Goal: Navigation & Orientation: Find specific page/section

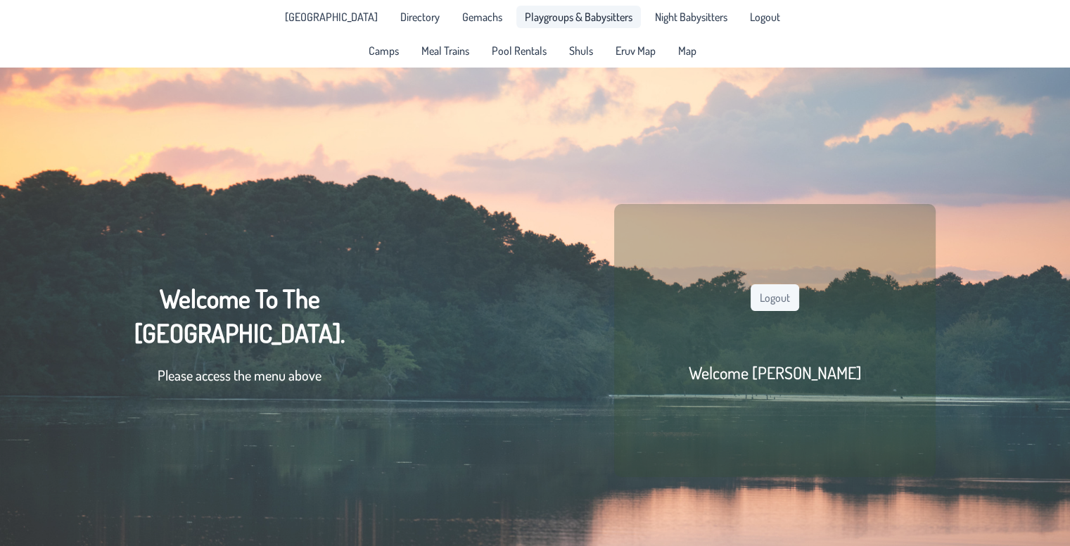
click at [607, 27] on link "Playgroups & Babysitters" at bounding box center [579, 17] width 125 height 23
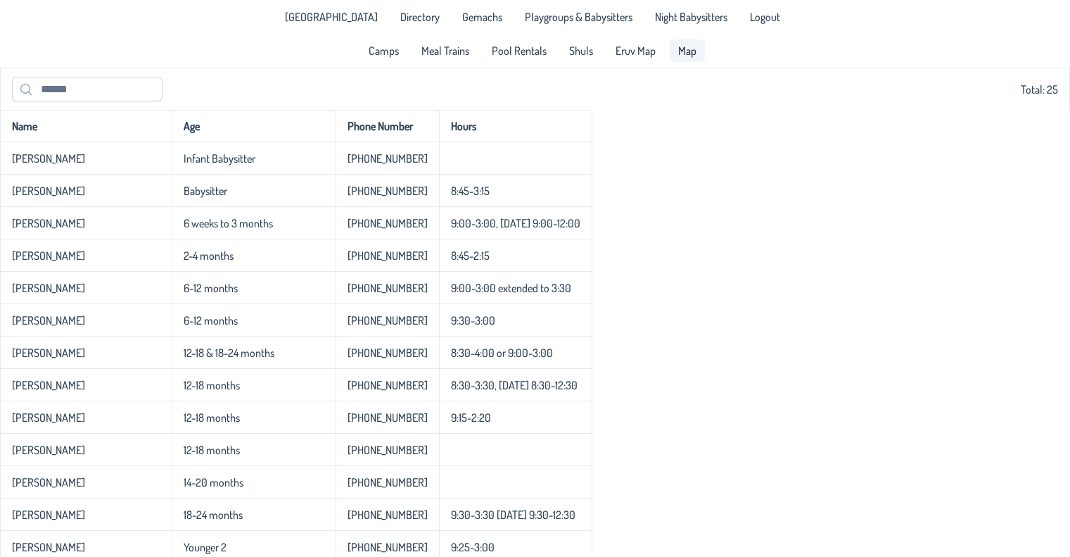
click at [675, 50] on link "Map" at bounding box center [687, 50] width 35 height 23
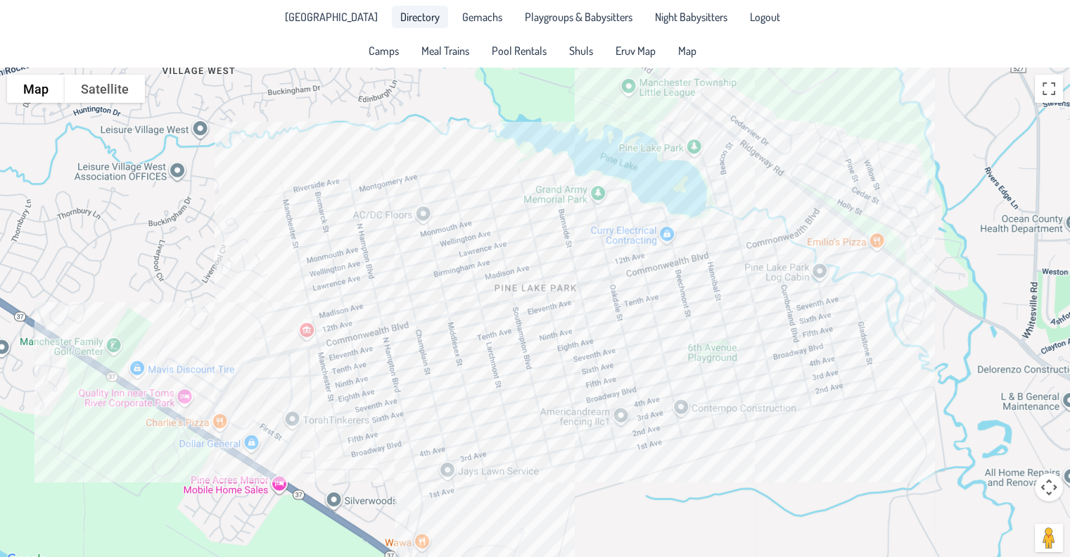
click at [417, 25] on link "Directory" at bounding box center [420, 17] width 56 height 23
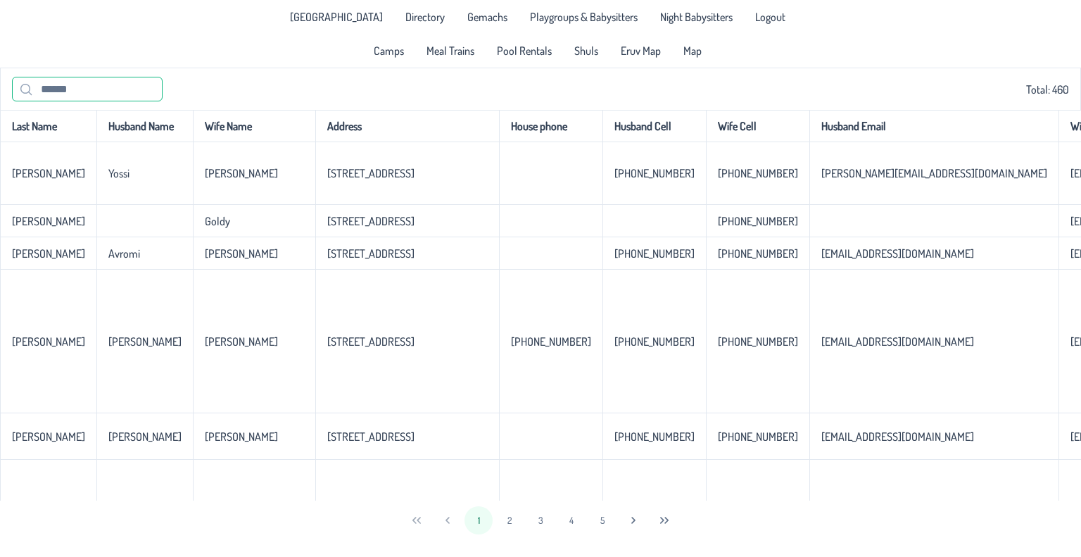
click at [99, 100] on input "text" at bounding box center [87, 89] width 151 height 25
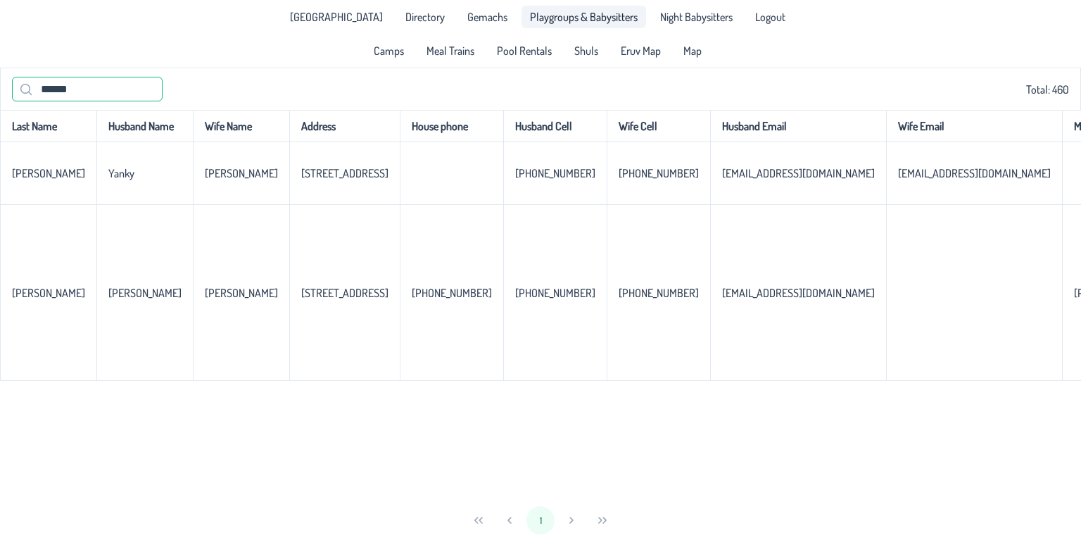
type input "******"
click at [683, 45] on span "Map" at bounding box center [692, 50] width 18 height 11
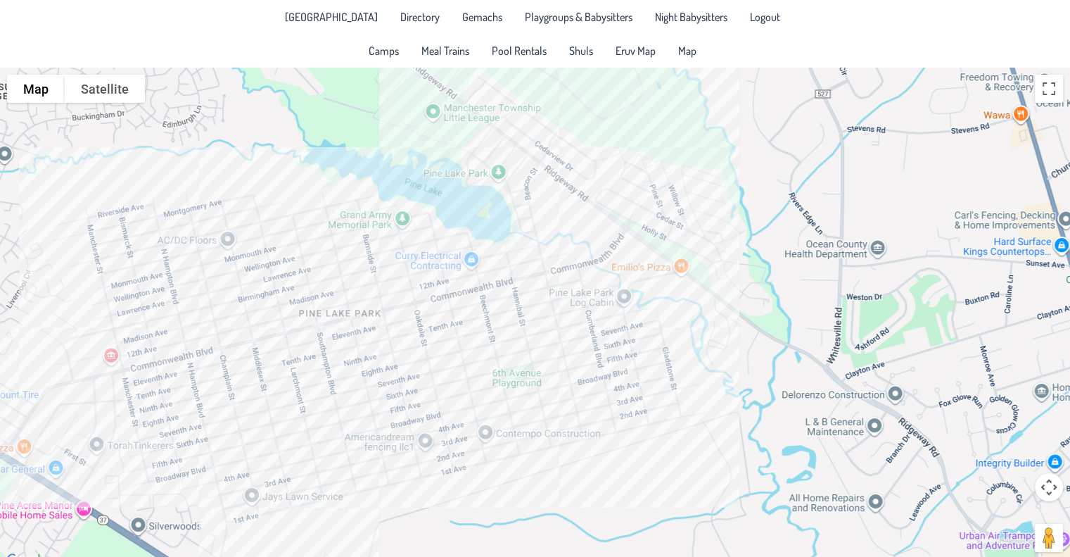
drag, startPoint x: 669, startPoint y: 316, endPoint x: 483, endPoint y: 346, distance: 187.4
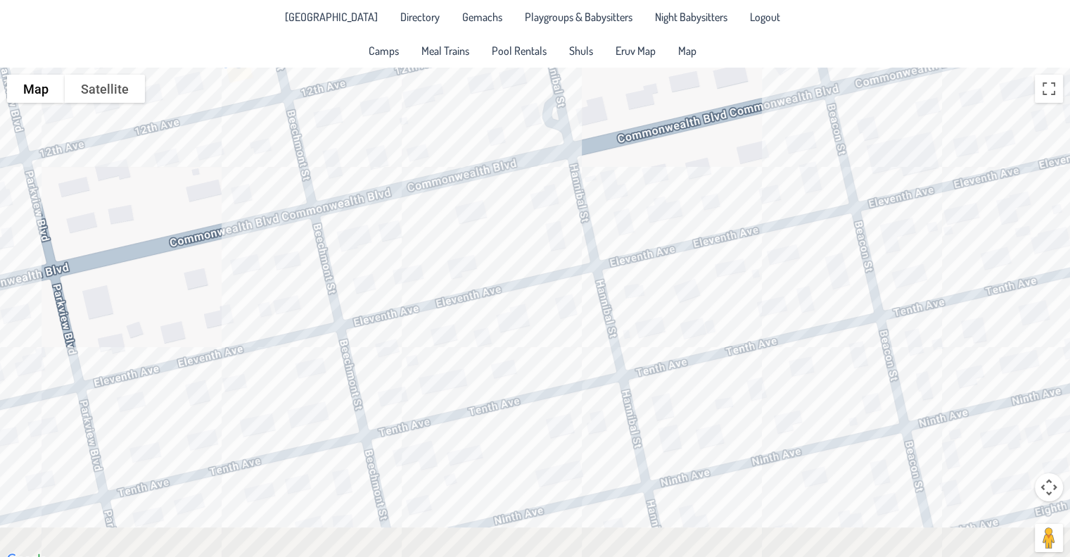
drag, startPoint x: 533, startPoint y: 332, endPoint x: 453, endPoint y: 135, distance: 212.8
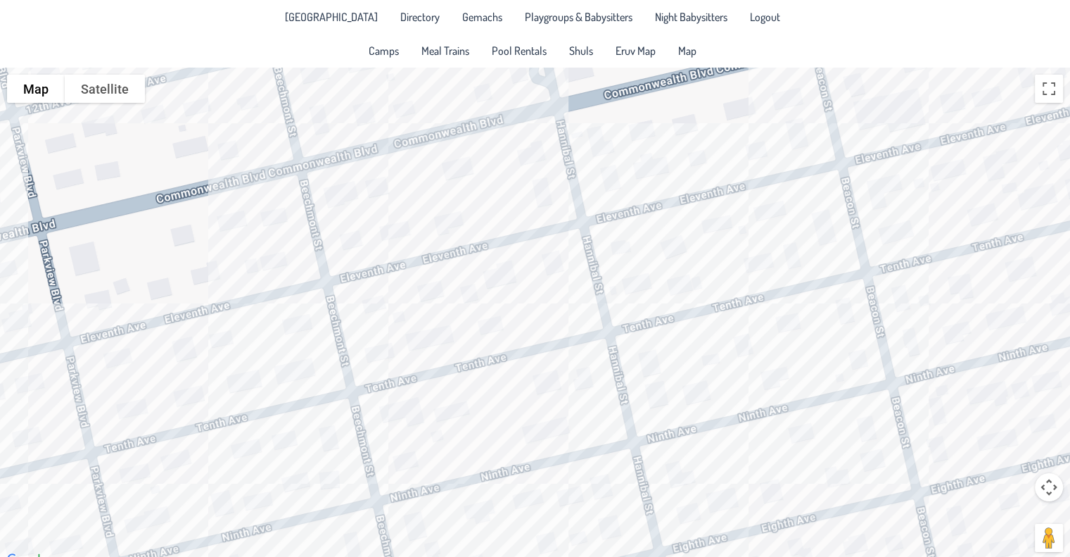
click at [570, 302] on div at bounding box center [535, 318] width 1070 height 501
click at [479, 197] on div "Simcha & [PERSON_NAME] [STREET_ADDRESS]" at bounding box center [535, 318] width 1070 height 501
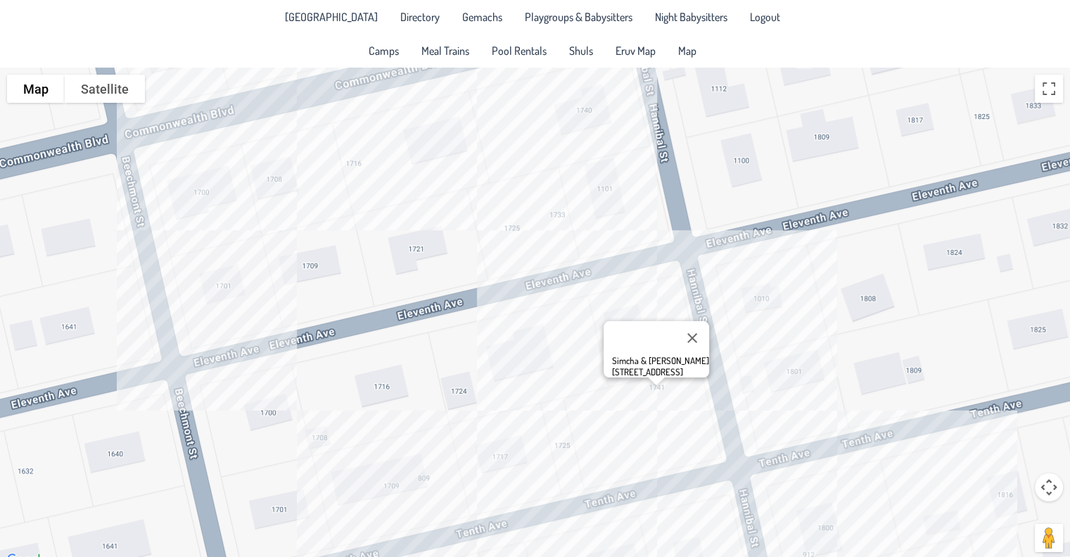
click at [447, 160] on div "Simcha & [PERSON_NAME] [STREET_ADDRESS]" at bounding box center [535, 318] width 1070 height 501
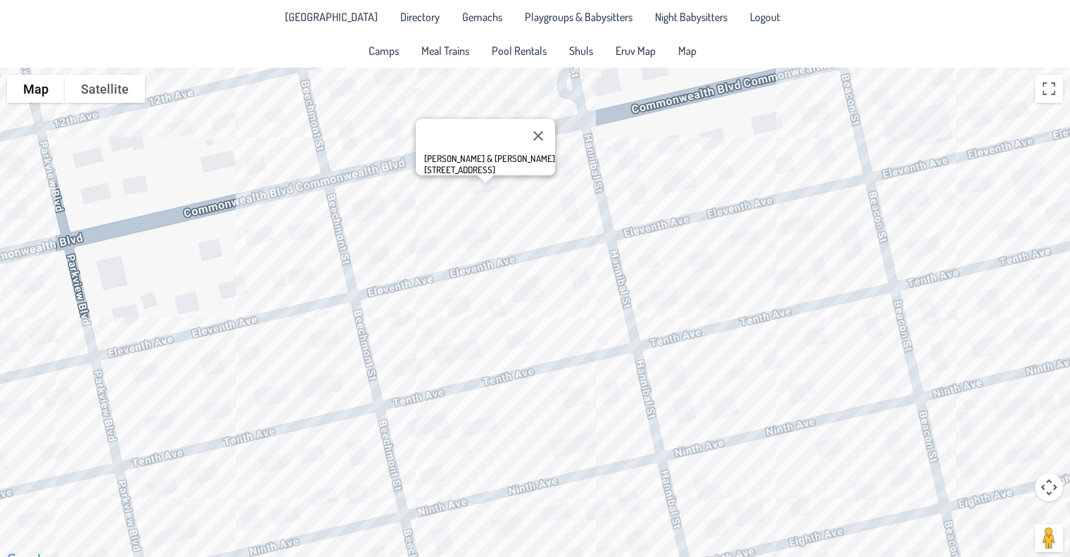
drag, startPoint x: 534, startPoint y: 182, endPoint x: 445, endPoint y: -85, distance: 282.0
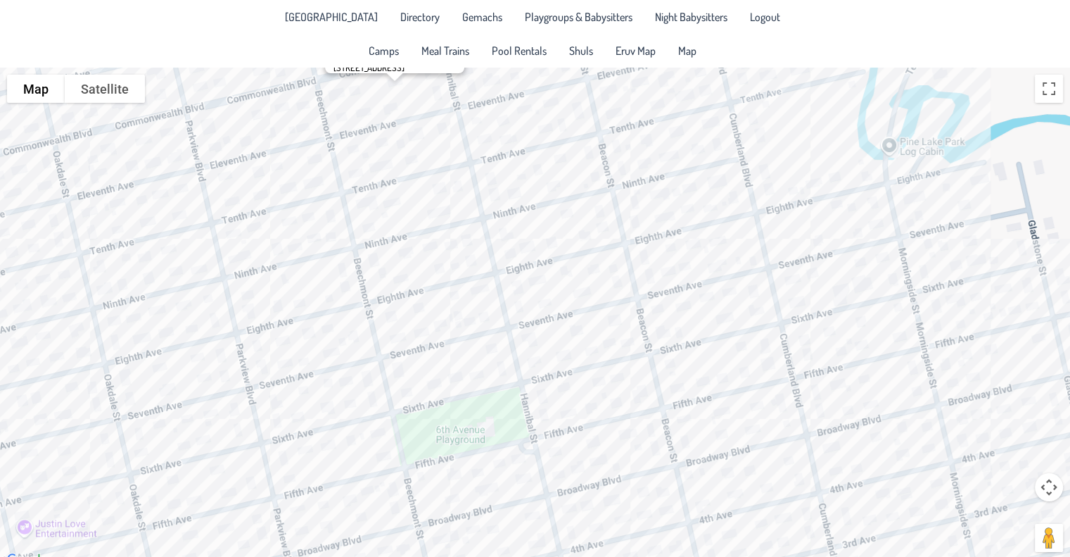
drag, startPoint x: 445, startPoint y: -85, endPoint x: 419, endPoint y: 256, distance: 342.3
click at [419, 256] on div "[PERSON_NAME] & [PERSON_NAME] [STREET_ADDRESS]" at bounding box center [535, 318] width 1070 height 501
click at [464, 240] on div "[PERSON_NAME] & [PERSON_NAME] [STREET_ADDRESS]" at bounding box center [535, 318] width 1070 height 501
click at [543, 214] on div "Avi & [PERSON_NAME] [STREET_ADDRESS]" at bounding box center [535, 318] width 1070 height 501
click at [572, 273] on div "[PERSON_NAME] & [PERSON_NAME] [STREET_ADDRESS]" at bounding box center [535, 318] width 1070 height 501
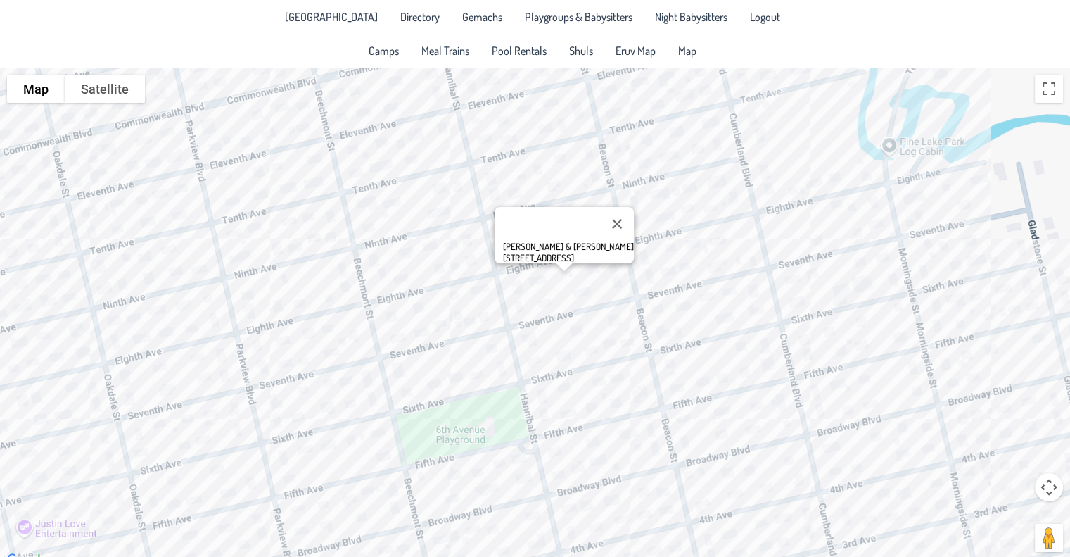
click at [518, 306] on div "[PERSON_NAME] & [PERSON_NAME] [STREET_ADDRESS]" at bounding box center [535, 318] width 1070 height 501
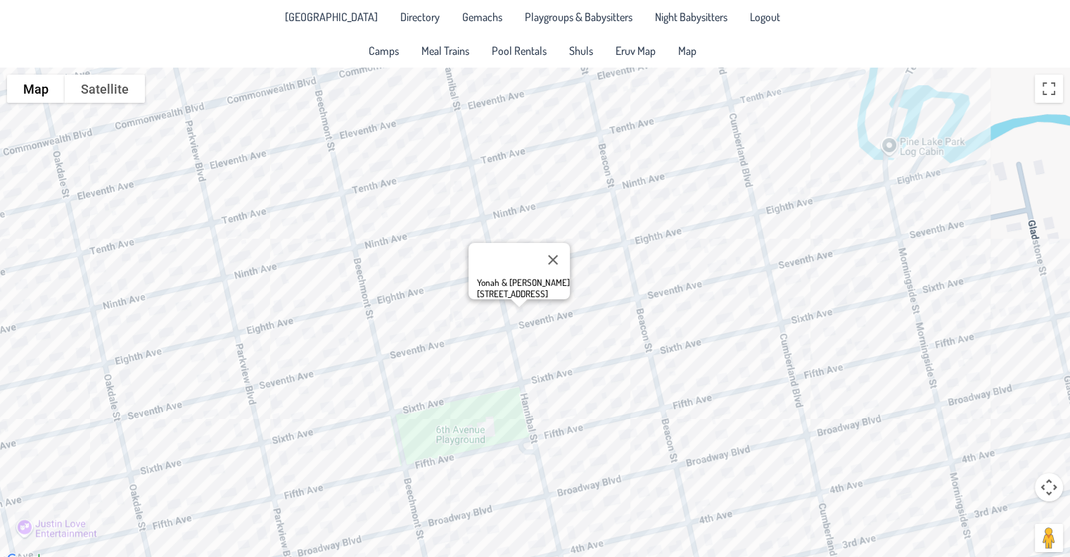
click at [569, 271] on div "Yonah & [PERSON_NAME] [STREET_ADDRESS]" at bounding box center [535, 318] width 1070 height 501
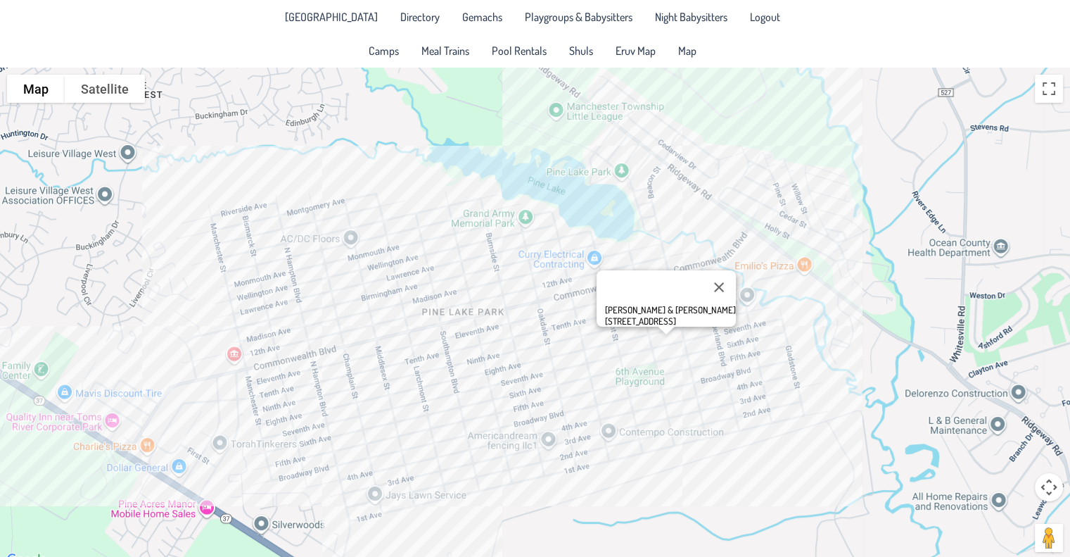
drag, startPoint x: 360, startPoint y: 345, endPoint x: 588, endPoint y: 504, distance: 278.0
click at [588, 504] on div "[PERSON_NAME] & [PERSON_NAME] [STREET_ADDRESS]" at bounding box center [535, 318] width 1070 height 501
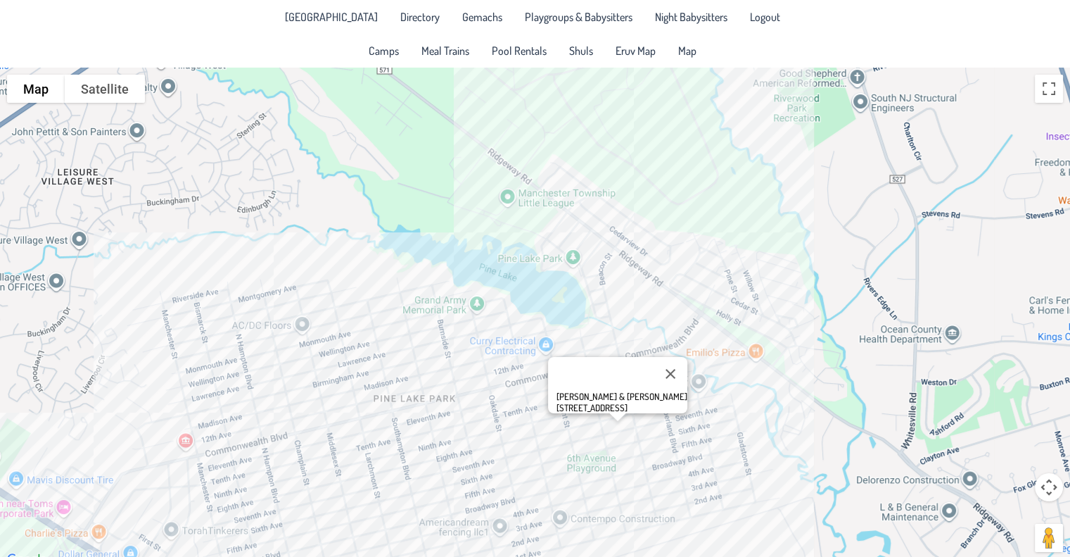
drag, startPoint x: 541, startPoint y: 147, endPoint x: 493, endPoint y: 235, distance: 100.1
click at [493, 235] on div "[PERSON_NAME] & [PERSON_NAME] [STREET_ADDRESS]" at bounding box center [535, 318] width 1070 height 501
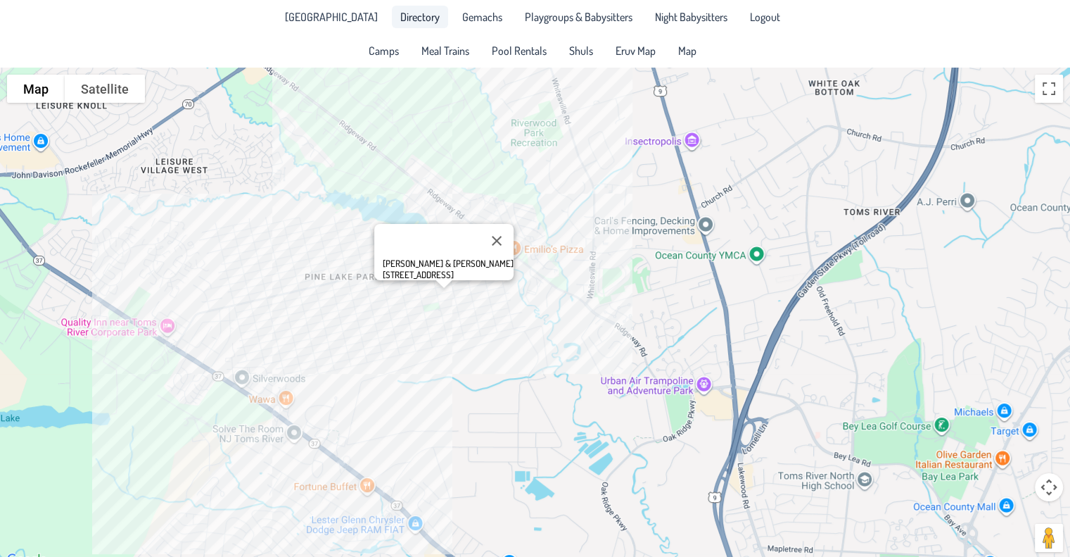
click at [400, 27] on link "Directory" at bounding box center [420, 17] width 56 height 23
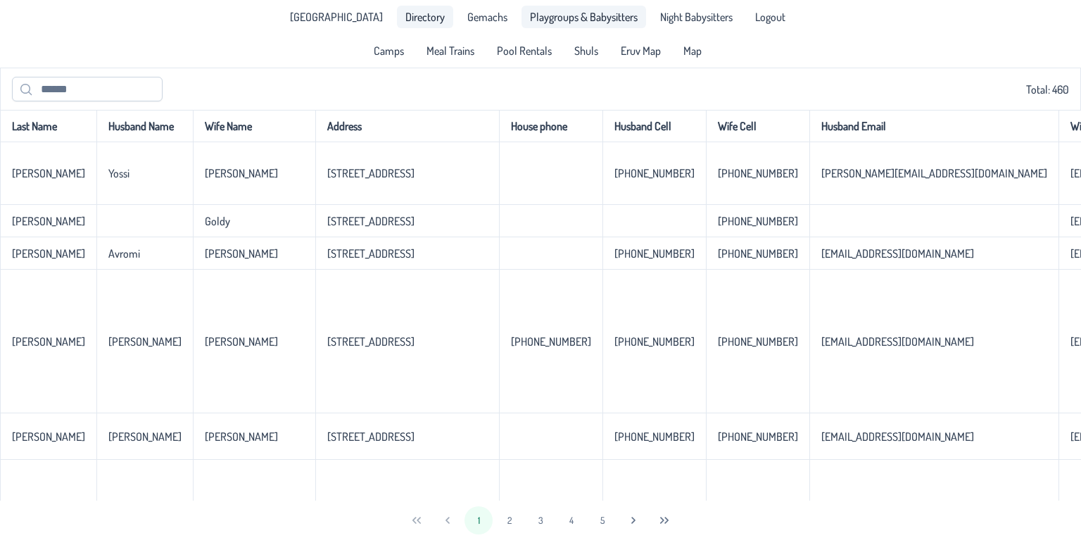
click at [557, 26] on link "Playgroups & Babysitters" at bounding box center [583, 17] width 125 height 23
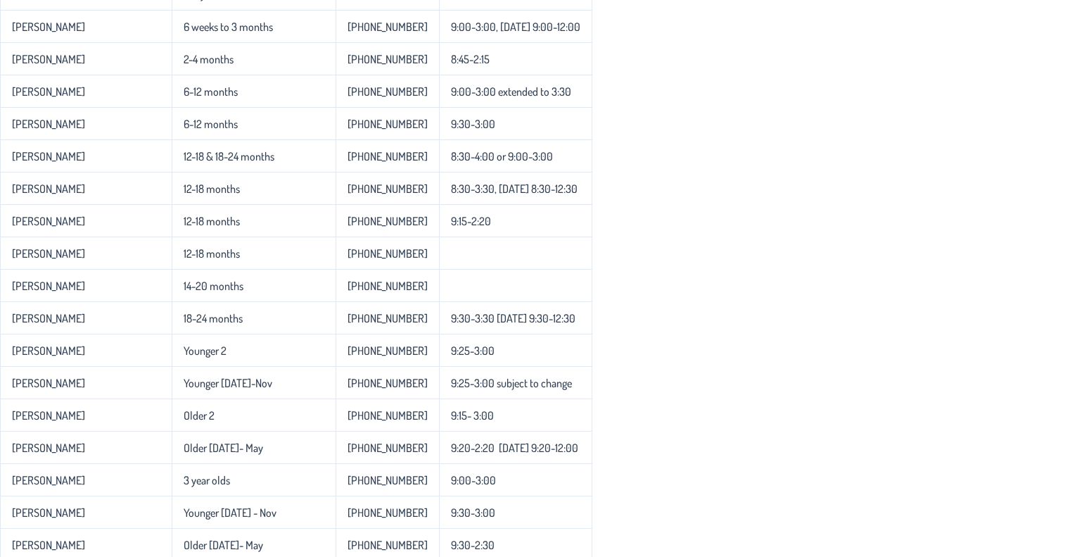
scroll to position [203, 0]
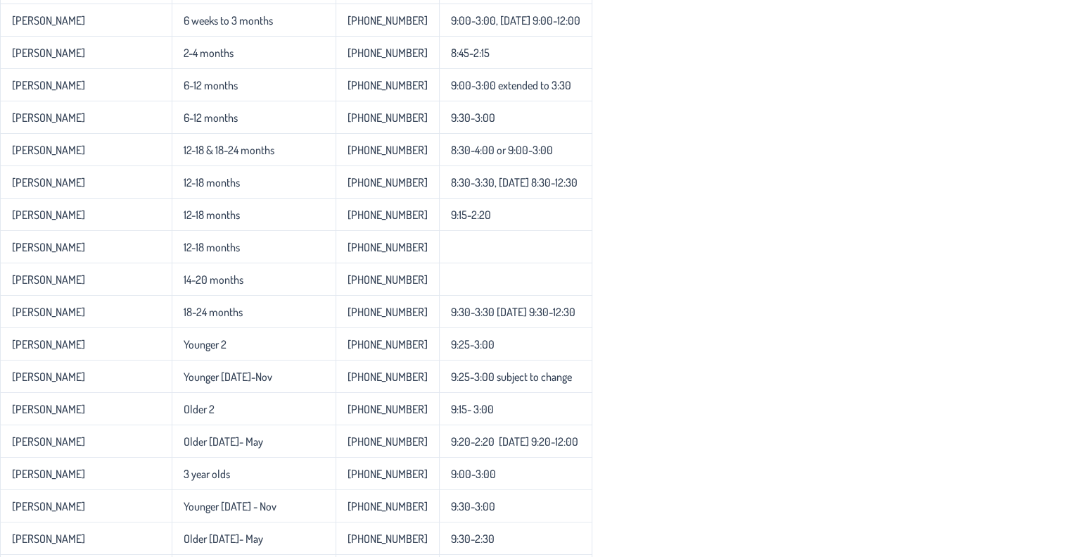
click at [541, 295] on div "Name Age Phone Number Hours [PERSON_NAME] Infant Babysitter [PHONE_NUMBER] [PER…" at bounding box center [535, 328] width 1070 height 842
